Goal: Task Accomplishment & Management: Manage account settings

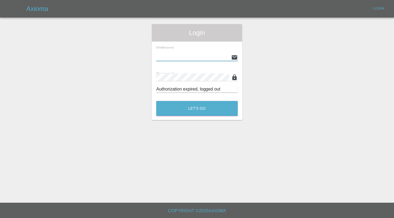
type input "[EMAIL_ADDRESS][DOMAIN_NAME]"
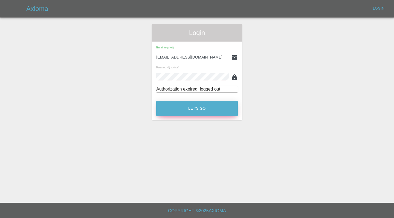
click at [197, 108] on button "Let's Go" at bounding box center [197, 108] width 82 height 15
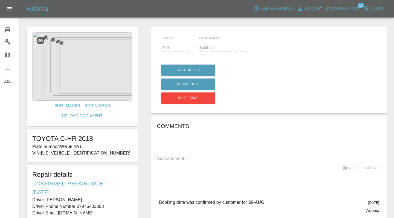
click at [9, 29] on icon at bounding box center [7, 29] width 5 height 4
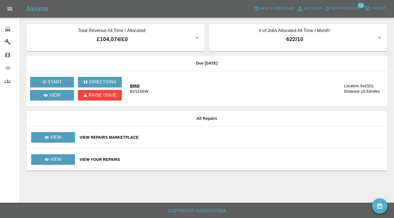
click at [188, 158] on div "View Your Repairs" at bounding box center [232, 159] width 304 height 5
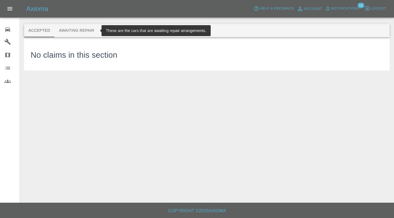
click at [84, 33] on button "Awaiting Repair" at bounding box center [77, 30] width 44 height 13
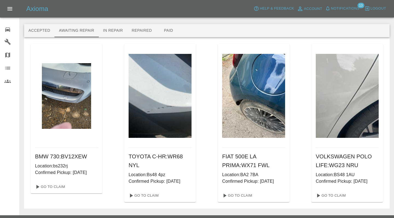
click at [77, 31] on button "Awaiting Repair" at bounding box center [77, 30] width 44 height 13
click at [208, 81] on div "BMW 730 : BV12XEW Location: bs232rj Confirmed Pickup: [DATE] Go To Claim TOYOTA…" at bounding box center [207, 123] width 353 height 159
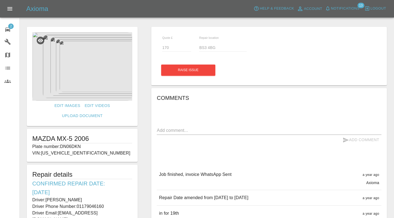
click at [8, 26] on span "2" at bounding box center [10, 26] width 5 height 5
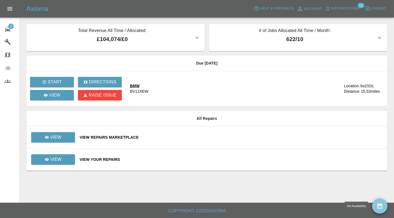
click at [378, 209] on icon "availability" at bounding box center [380, 206] width 7 height 7
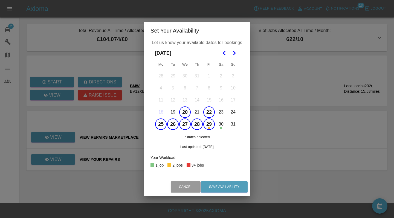
click at [179, 110] on td "19" at bounding box center [173, 112] width 12 height 12
click at [180, 111] on button "20" at bounding box center [185, 113] width 12 height 12
click at [210, 116] on button "22" at bounding box center [210, 113] width 12 height 12
click at [163, 124] on button "25" at bounding box center [161, 125] width 12 height 12
click at [173, 124] on button "26" at bounding box center [173, 125] width 12 height 12
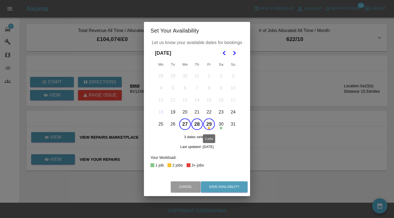
click at [209, 128] on button "29" at bounding box center [210, 125] width 12 height 12
click at [233, 55] on icon "Go to the Next Month" at bounding box center [234, 53] width 7 height 7
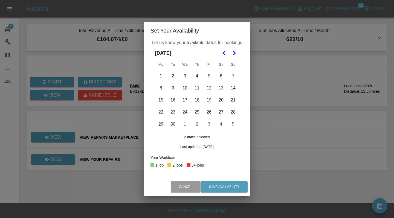
click at [170, 78] on button "2" at bounding box center [173, 76] width 12 height 12
click at [186, 76] on button "3" at bounding box center [185, 76] width 12 height 12
click at [162, 89] on button "8" at bounding box center [161, 88] width 12 height 12
click at [173, 89] on button "9" at bounding box center [173, 88] width 12 height 12
click at [180, 89] on button "10" at bounding box center [185, 88] width 12 height 12
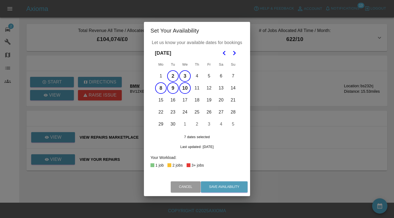
click at [198, 93] on button "11" at bounding box center [197, 88] width 12 height 12
click at [207, 93] on button "12" at bounding box center [210, 88] width 12 height 12
click at [219, 186] on button "Save Availability" at bounding box center [224, 187] width 47 height 11
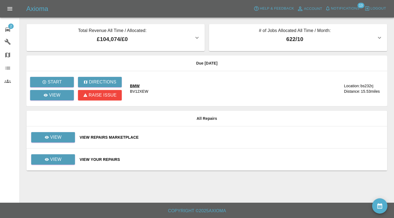
click at [248, 49] on button "# of Jobs Allocated All Time / Month: 622 / 10" at bounding box center [298, 37] width 178 height 27
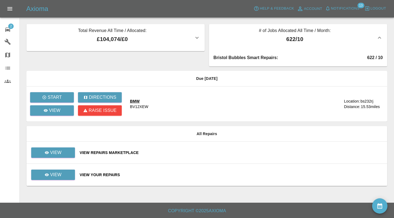
click at [248, 49] on button "# of Jobs Allocated All Time / Month: 622 / 10" at bounding box center [298, 37] width 178 height 27
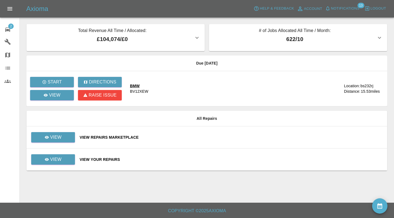
click at [318, 1] on div "Axioma Help & Feedback Account Notifications 13 Logout" at bounding box center [197, 9] width 394 height 18
click at [336, 7] on span "Notifications" at bounding box center [345, 8] width 28 height 6
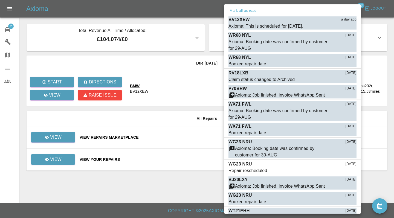
click at [7, 31] on div at bounding box center [197, 109] width 394 height 218
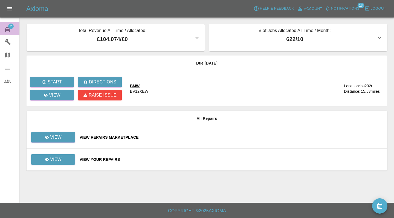
click at [7, 31] on icon at bounding box center [7, 29] width 5 height 4
click at [9, 34] on link "2 Repair home" at bounding box center [9, 28] width 19 height 13
click at [198, 139] on div "View Repairs Marketplace" at bounding box center [232, 137] width 304 height 5
